Goal: Use online tool/utility: Utilize a website feature to perform a specific function

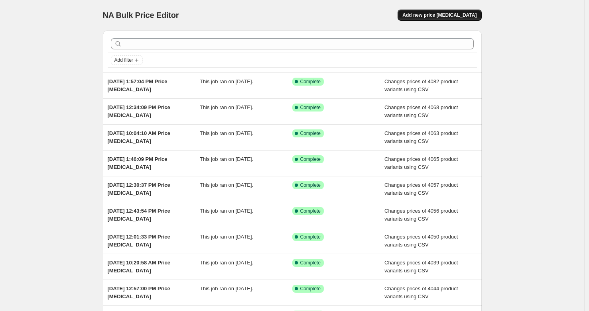
click at [459, 12] on button "Add new price [MEDICAL_DATA]" at bounding box center [439, 15] width 84 height 11
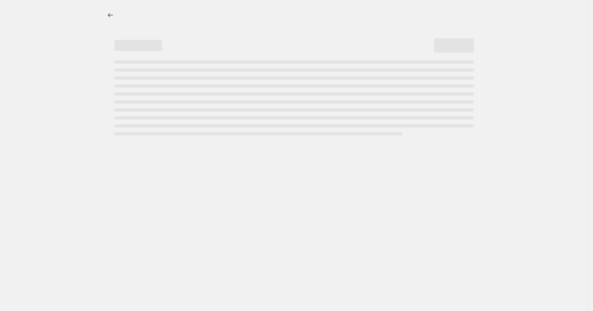
select select "percentage"
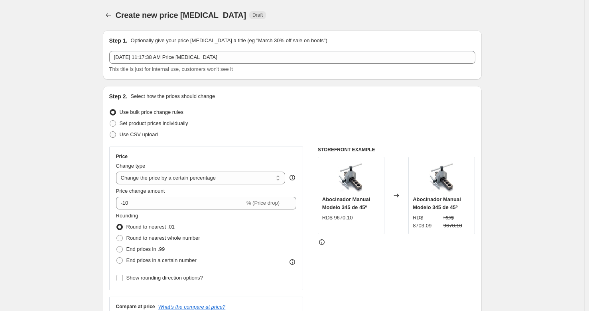
click at [141, 137] on span "Use CSV upload" at bounding box center [139, 135] width 38 height 6
click at [110, 132] on input "Use CSV upload" at bounding box center [110, 132] width 0 height 0
radio input "true"
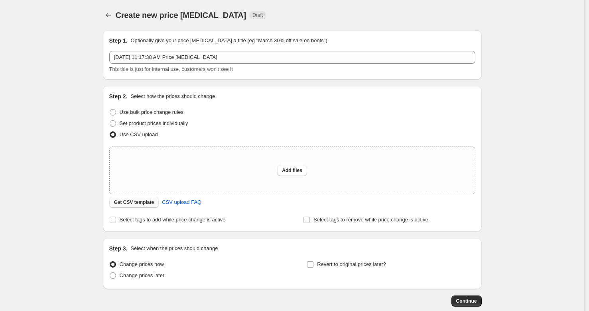
click at [149, 202] on span "Get CSV template" at bounding box center [134, 202] width 40 height 6
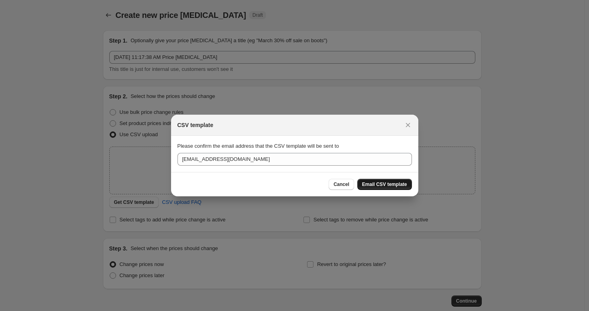
click at [382, 188] on button "Email CSV template" at bounding box center [384, 184] width 55 height 11
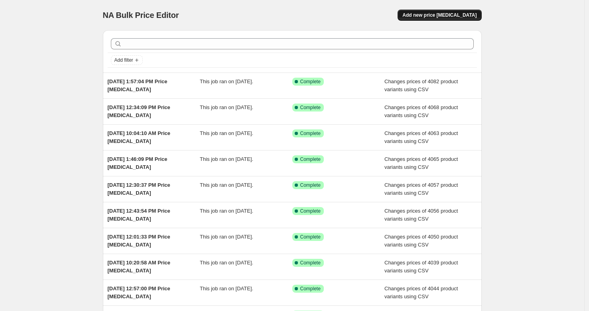
click at [452, 15] on span "Add new price [MEDICAL_DATA]" at bounding box center [439, 15] width 74 height 6
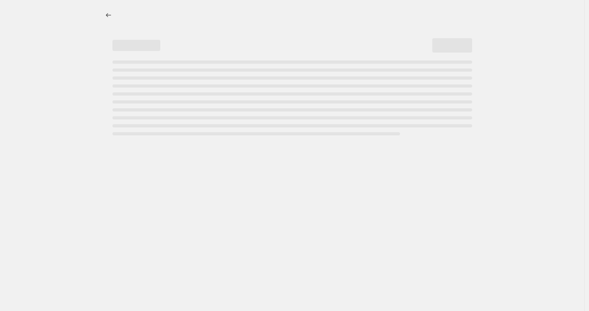
select select "percentage"
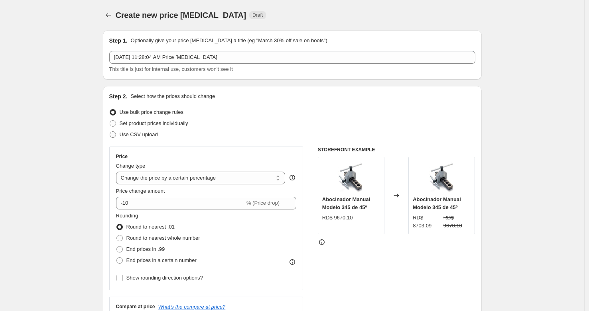
click at [139, 133] on span "Use CSV upload" at bounding box center [139, 135] width 38 height 6
click at [110, 132] on input "Use CSV upload" at bounding box center [110, 132] width 0 height 0
radio input "true"
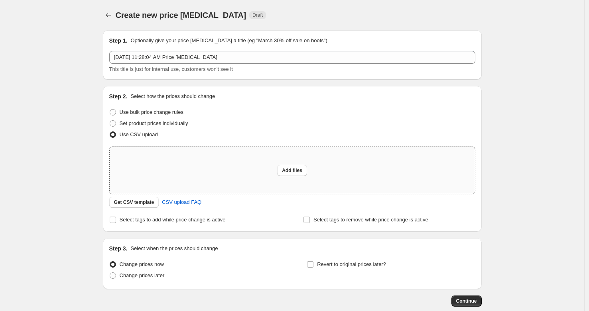
click at [284, 177] on div "Add files" at bounding box center [292, 170] width 365 height 47
type input "C:\fakepath\csv_template_user_32036 - csv_template_user_32036.csv"
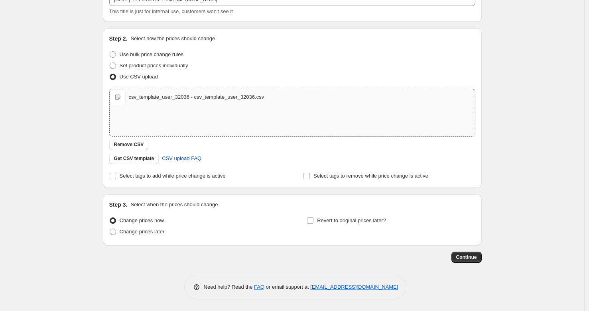
scroll to position [58, 0]
click at [472, 255] on span "Continue" at bounding box center [466, 257] width 21 height 6
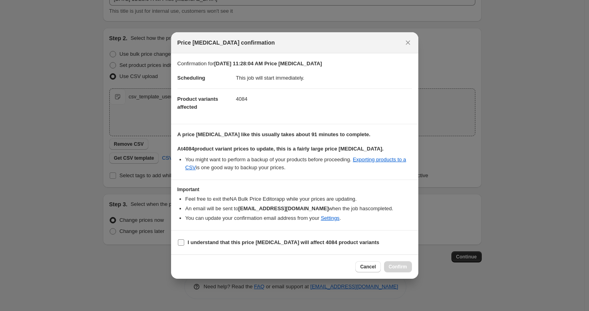
click at [205, 245] on b "I understand that this price [MEDICAL_DATA] will affect 4084 product variants" at bounding box center [284, 242] width 192 height 6
click at [184, 245] on input "I understand that this price [MEDICAL_DATA] will affect 4084 product variants" at bounding box center [181, 242] width 6 height 6
checkbox input "true"
click at [409, 267] on button "Confirm" at bounding box center [398, 266] width 28 height 11
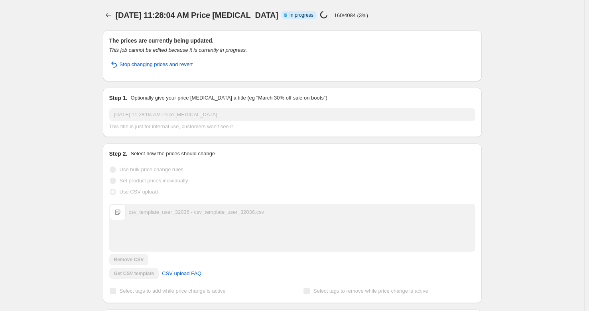
click at [71, 46] on div "[DATE] 11:28:04 AM Price [MEDICAL_DATA]. This page is ready [DATE] 11:28:04 AM …" at bounding box center [292, 204] width 584 height 409
